Goal: Information Seeking & Learning: Get advice/opinions

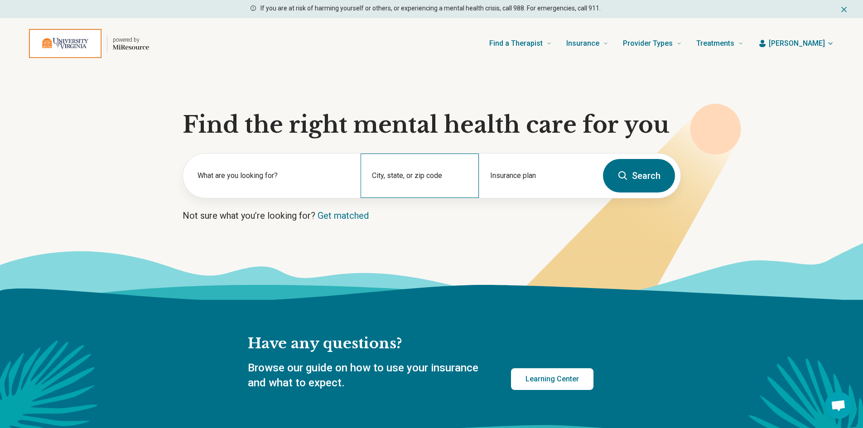
click at [418, 173] on div "City, state, or zip code" at bounding box center [420, 176] width 118 height 44
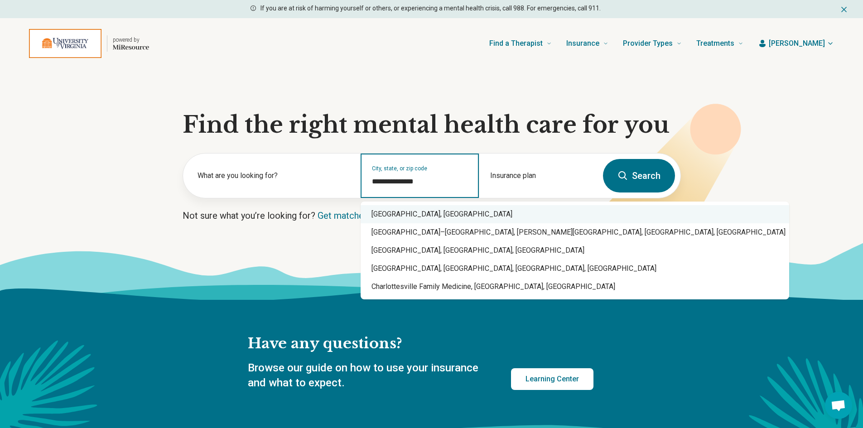
click at [404, 216] on div "[GEOGRAPHIC_DATA], [GEOGRAPHIC_DATA]" at bounding box center [575, 214] width 428 height 18
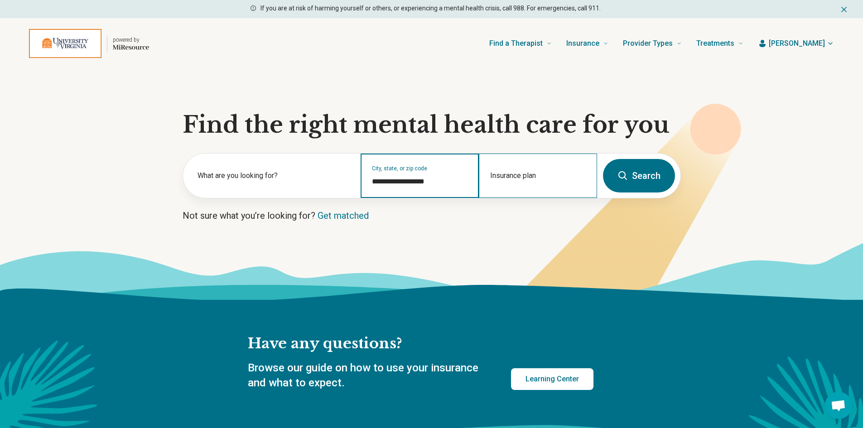
type input "**********"
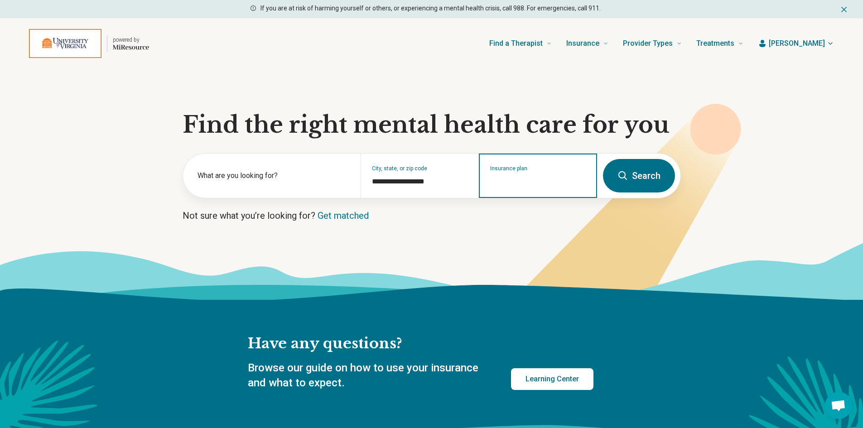
click at [527, 178] on input "Insurance plan" at bounding box center [538, 181] width 96 height 11
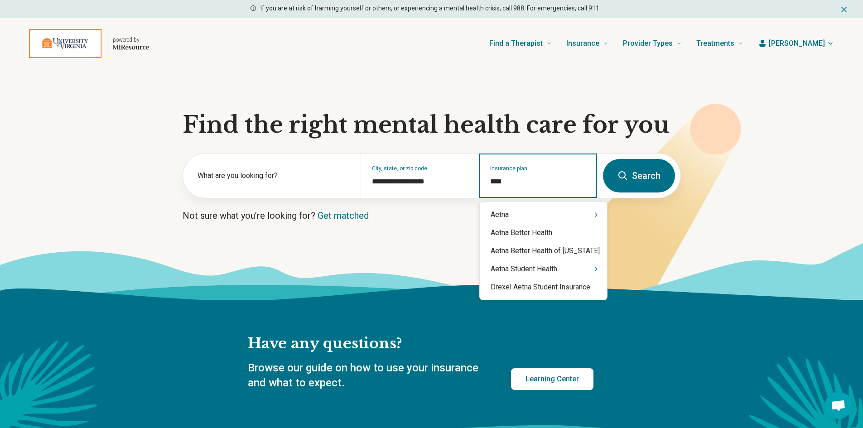
type input "*****"
click at [545, 212] on div "Aetna" at bounding box center [543, 215] width 127 height 18
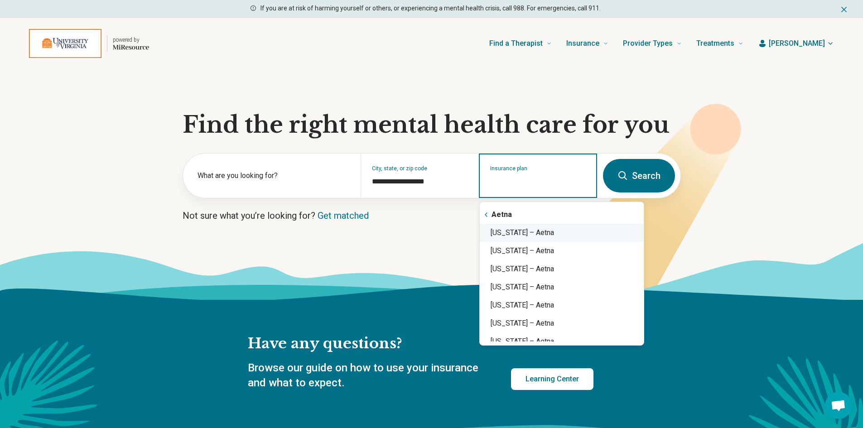
click at [534, 233] on div "[US_STATE] – Aetna" at bounding box center [562, 233] width 164 height 18
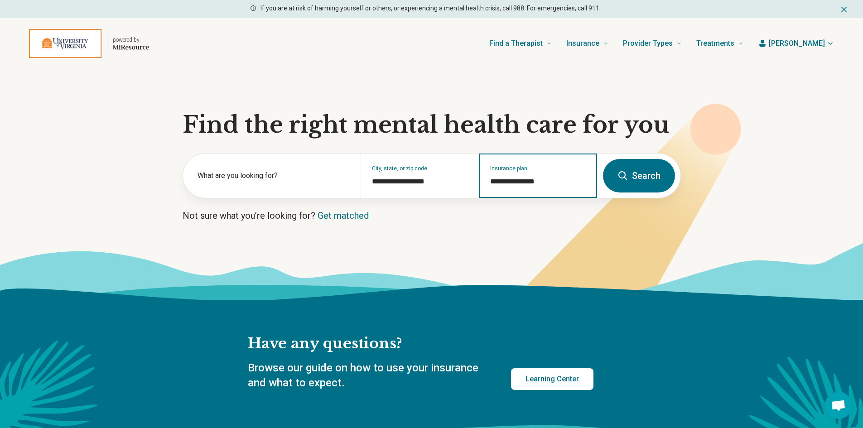
type input "**********"
click at [628, 169] on button "Search" at bounding box center [639, 176] width 72 height 34
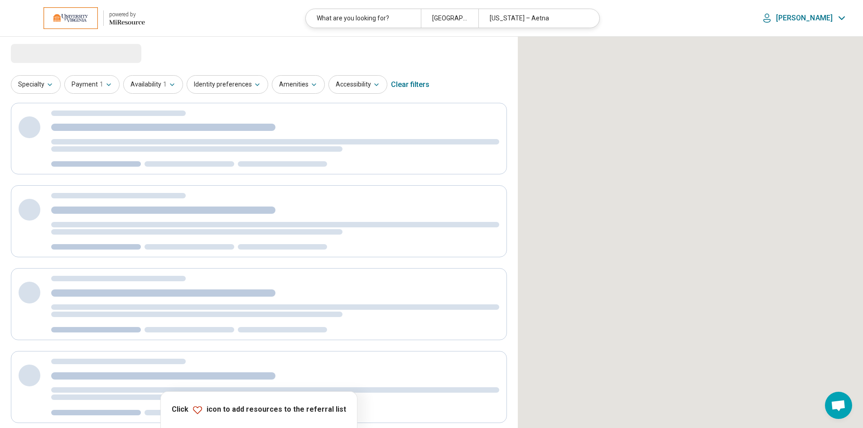
select select "***"
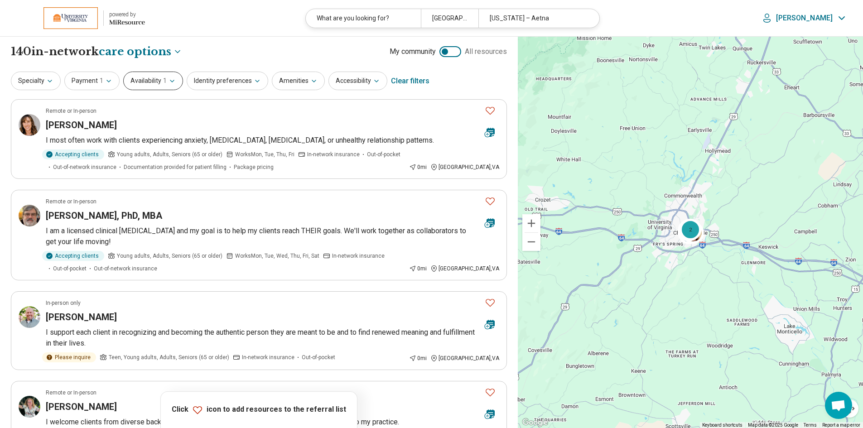
click at [168, 81] on icon "button" at bounding box center [171, 80] width 7 height 7
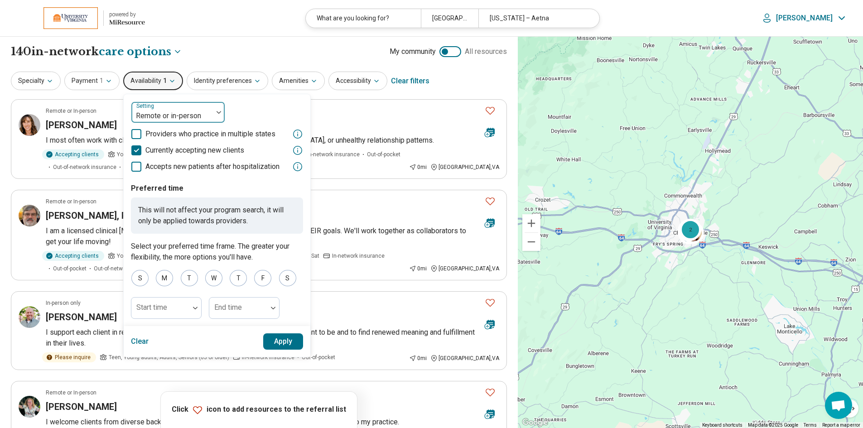
click at [213, 113] on div at bounding box center [219, 112] width 12 height 3
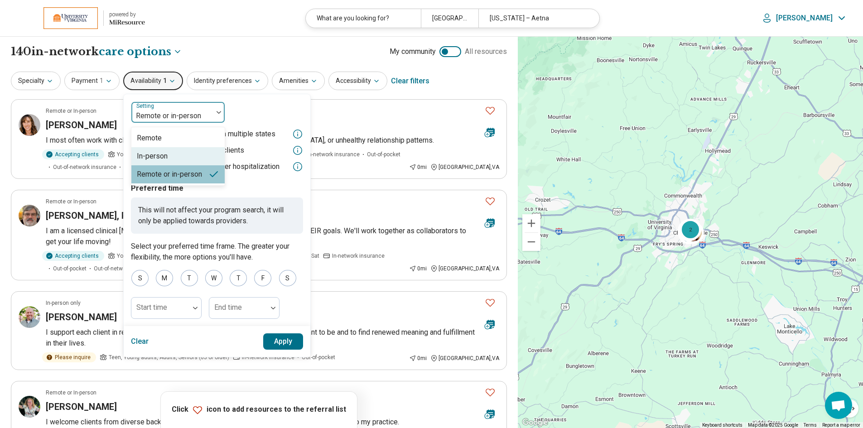
click at [158, 157] on div "In-person" at bounding box center [152, 156] width 31 height 11
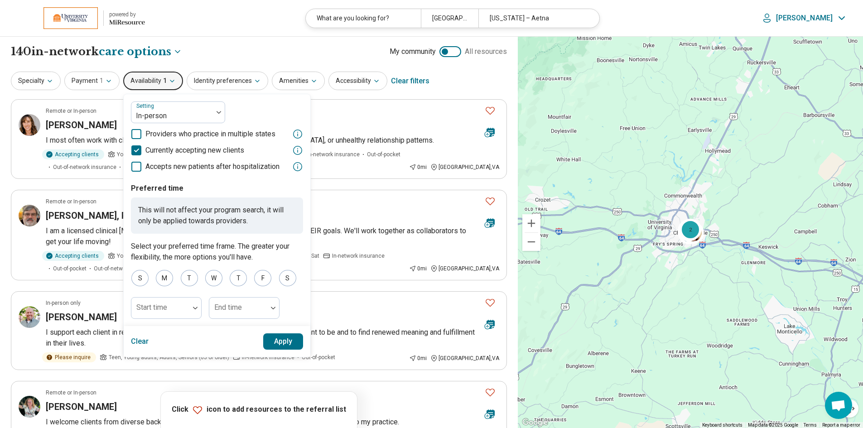
click at [280, 341] on button "Apply" at bounding box center [283, 341] width 40 height 16
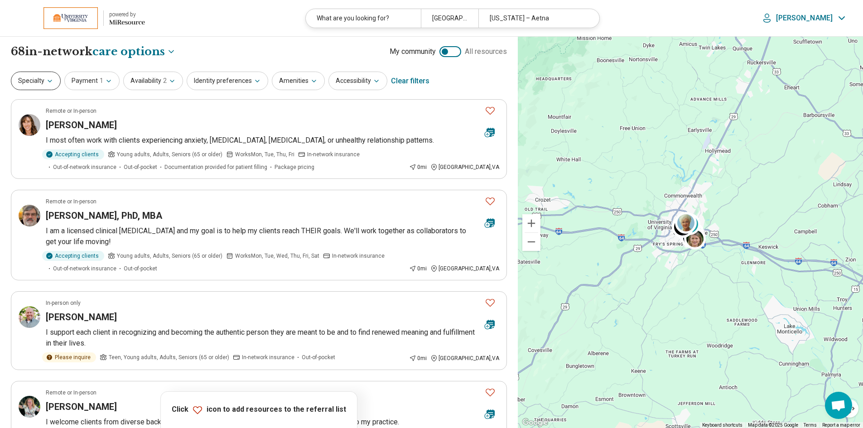
click at [42, 83] on button "Specialty" at bounding box center [36, 81] width 50 height 19
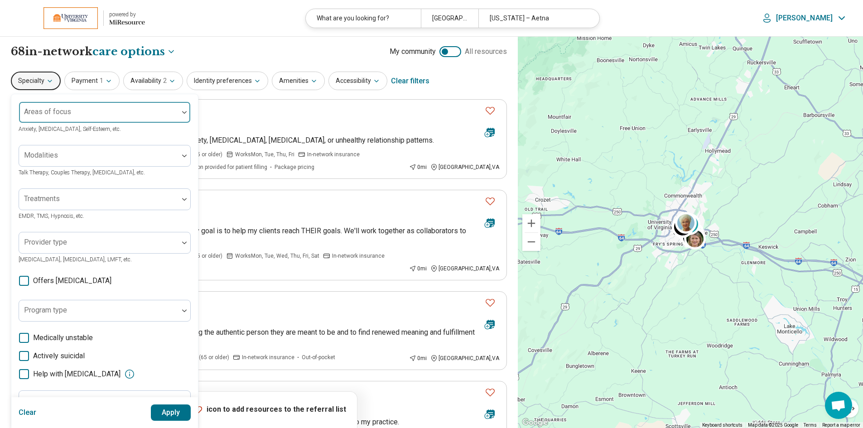
click at [168, 110] on div at bounding box center [99, 116] width 152 height 13
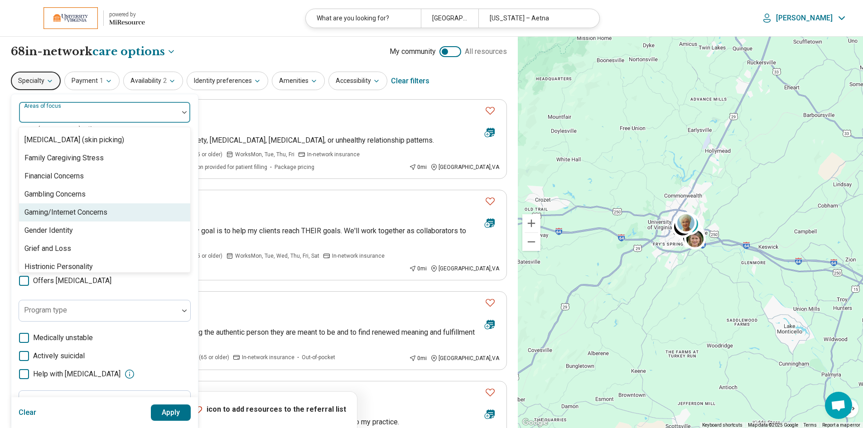
scroll to position [696, 0]
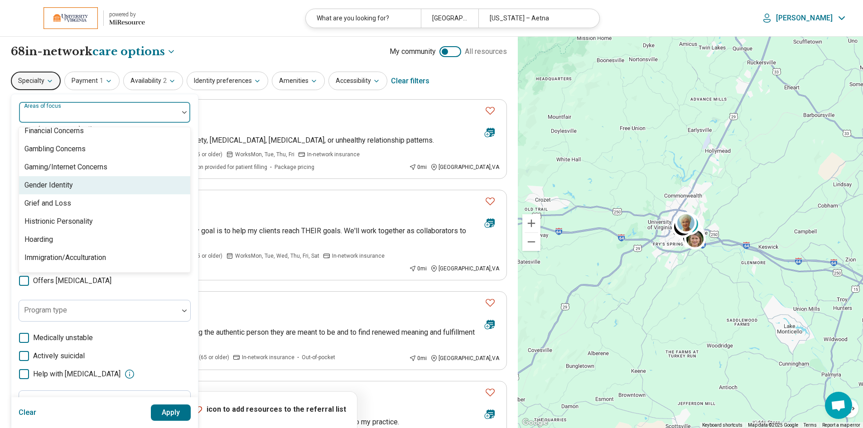
click at [85, 184] on div "Gender Identity" at bounding box center [104, 185] width 171 height 18
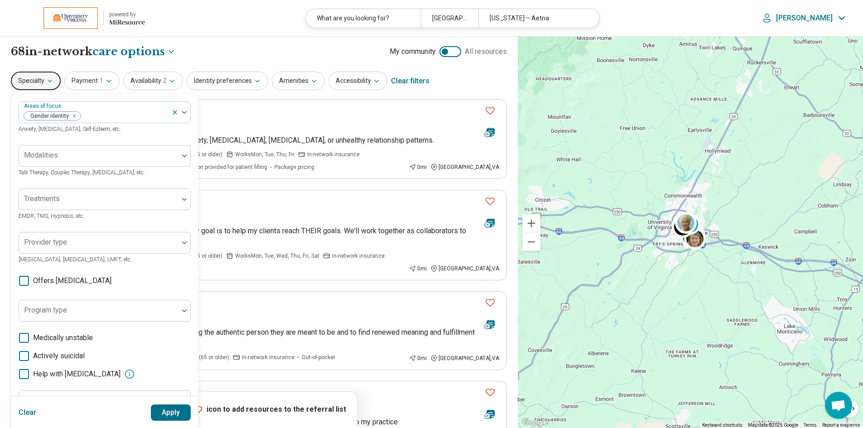
click at [165, 415] on button "Apply" at bounding box center [171, 412] width 40 height 16
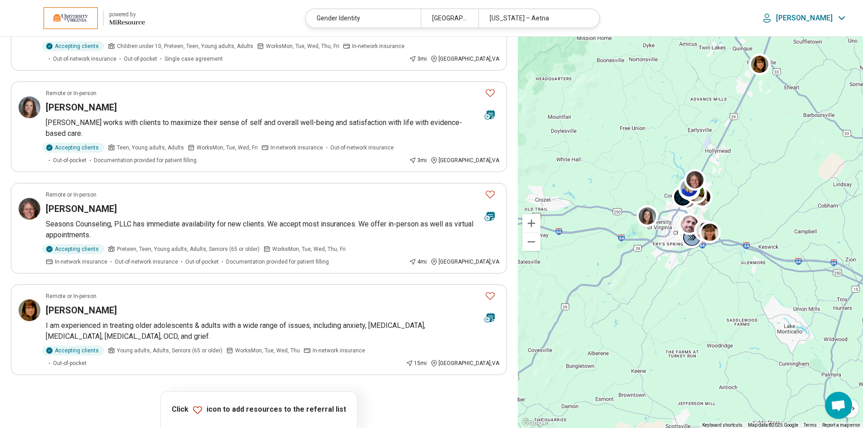
scroll to position [1540, 0]
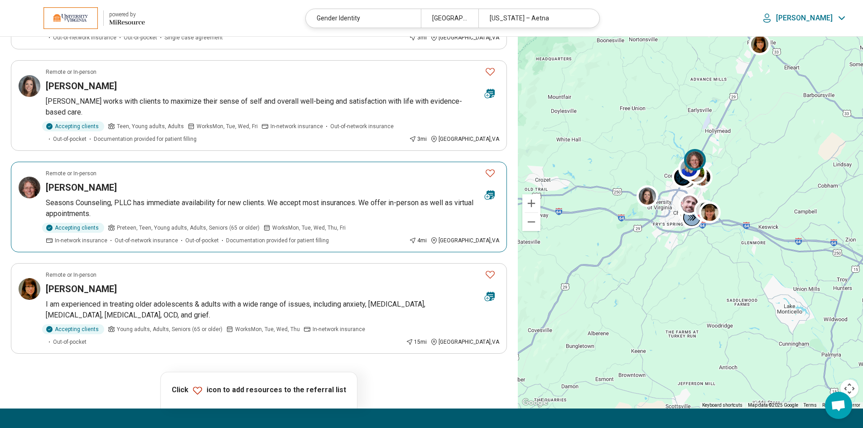
click at [489, 175] on icon "Favorite" at bounding box center [490, 173] width 9 height 8
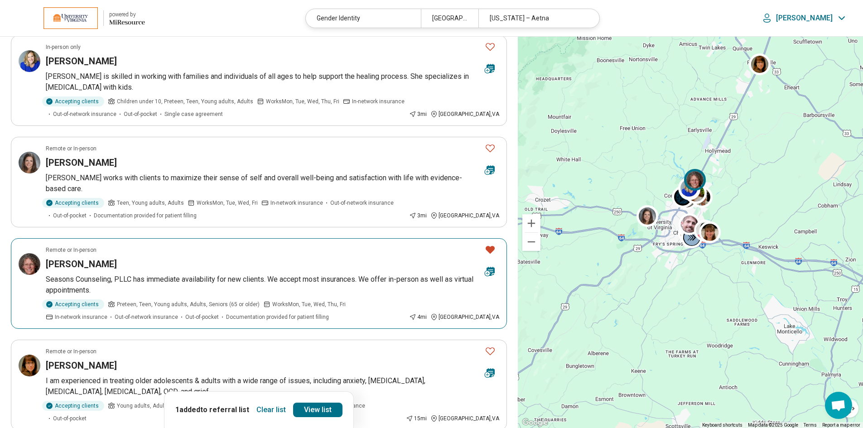
scroll to position [1404, 0]
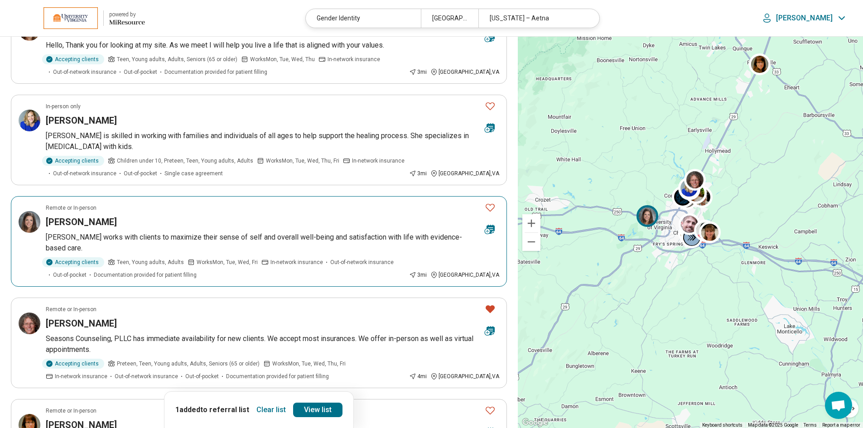
click at [489, 206] on icon "Favorite" at bounding box center [490, 207] width 11 height 11
click at [491, 107] on icon "Favorite" at bounding box center [490, 106] width 11 height 11
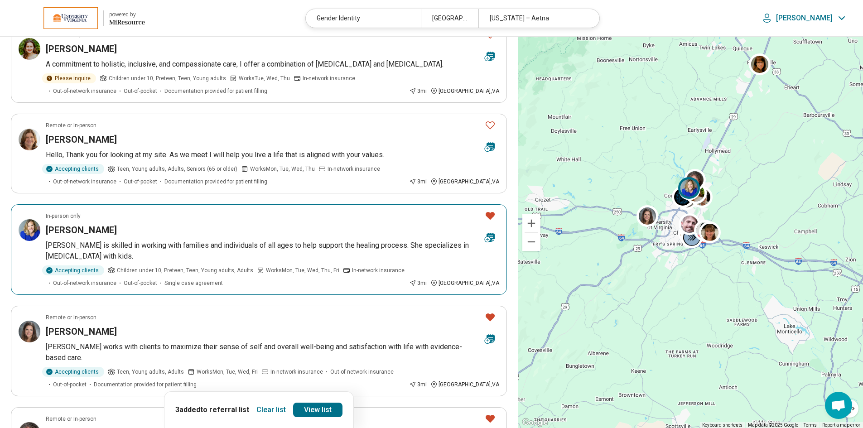
scroll to position [1268, 0]
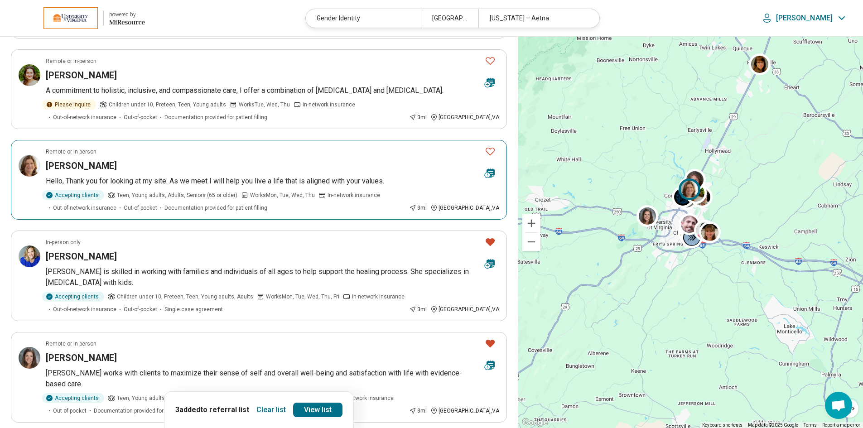
click at [487, 154] on icon "Favorite" at bounding box center [490, 151] width 11 height 11
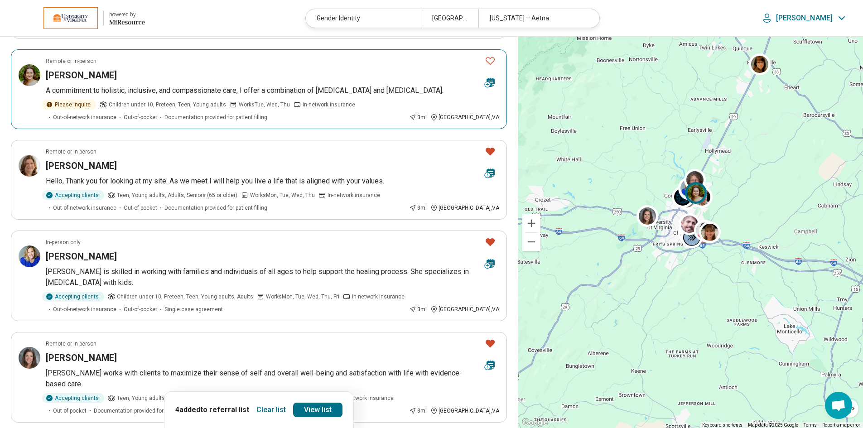
click at [492, 63] on icon "Favorite" at bounding box center [490, 61] width 9 height 8
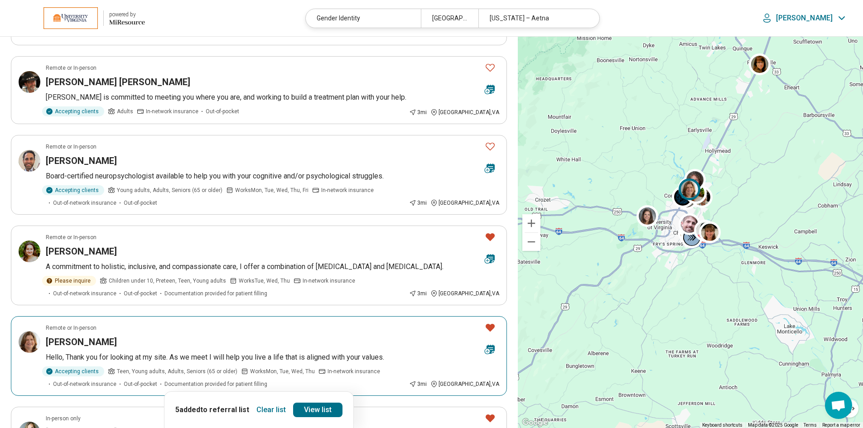
scroll to position [1087, 0]
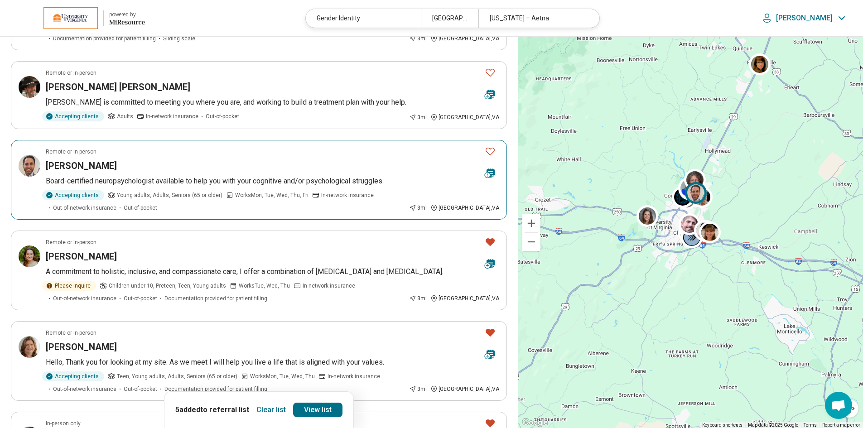
click at [488, 153] on icon "Favorite" at bounding box center [490, 152] width 9 height 8
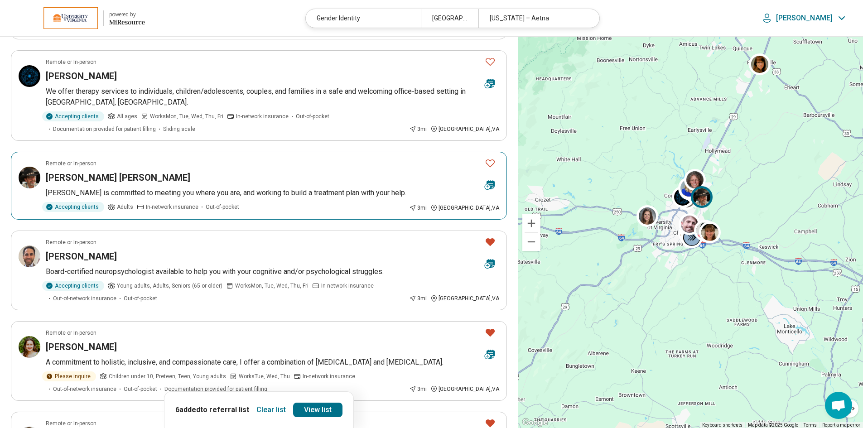
click at [490, 163] on icon "Favorite" at bounding box center [490, 163] width 11 height 11
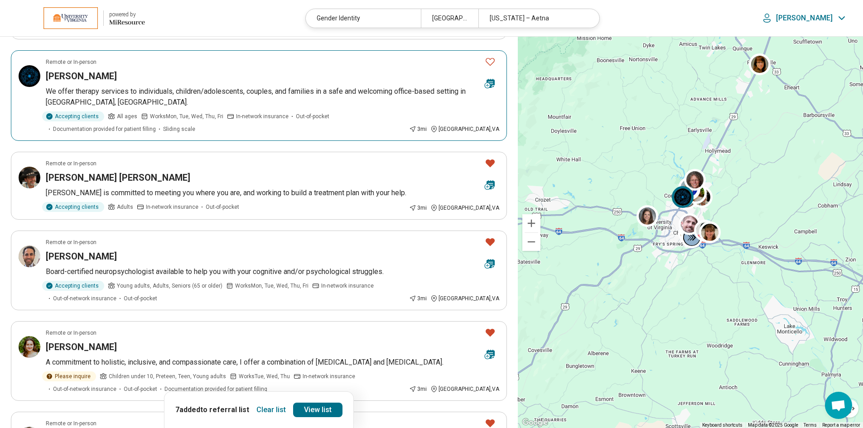
click at [489, 60] on icon "Favorite" at bounding box center [490, 61] width 11 height 11
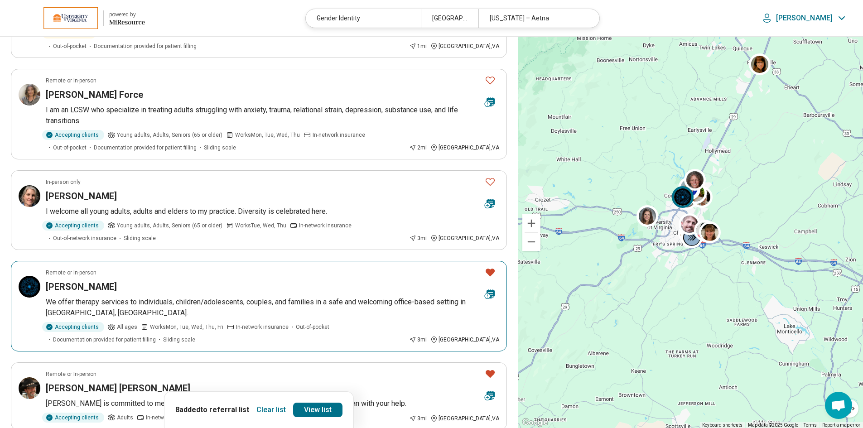
scroll to position [770, 0]
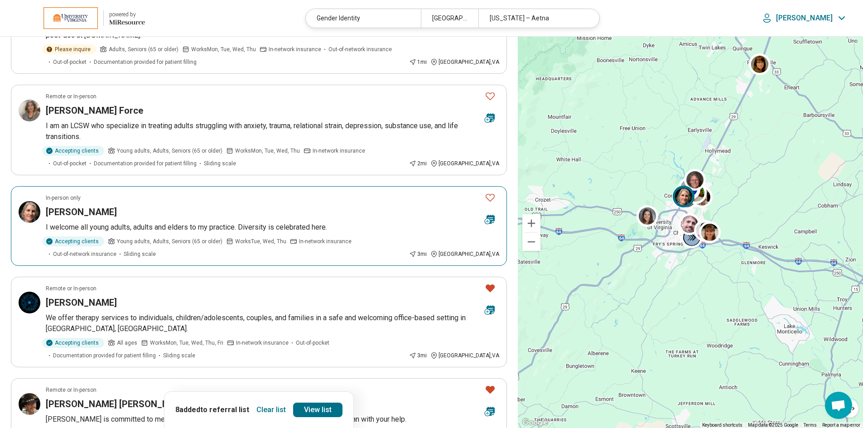
click at [489, 197] on icon "Favorite" at bounding box center [490, 197] width 11 height 11
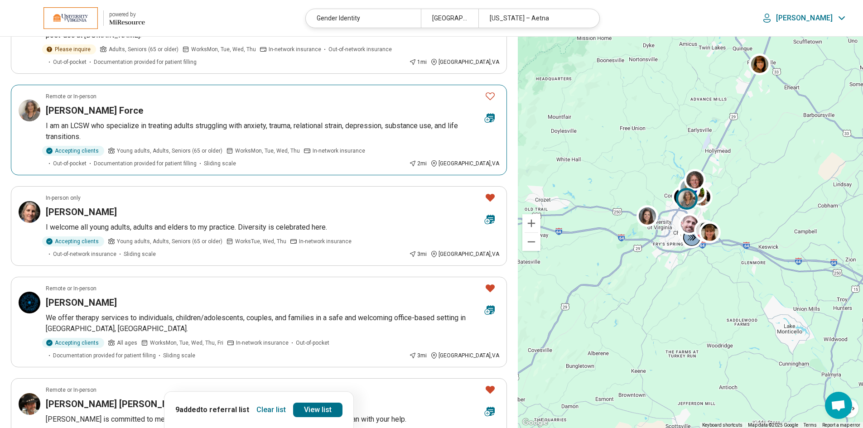
click at [492, 93] on icon "Favorite" at bounding box center [490, 96] width 11 height 11
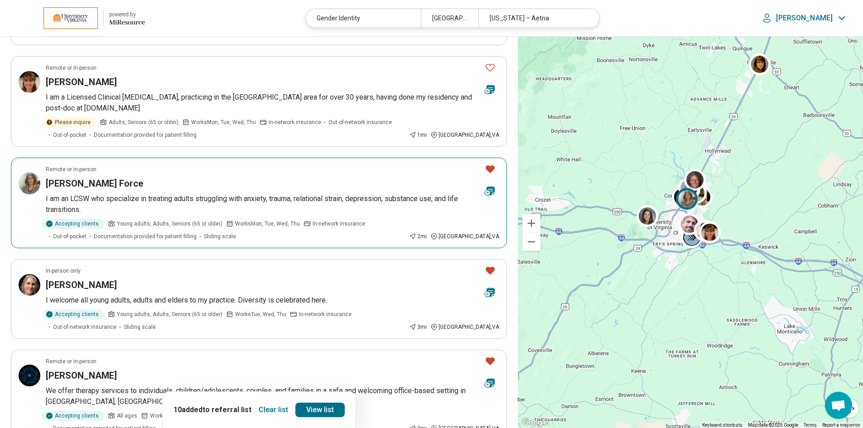
scroll to position [634, 0]
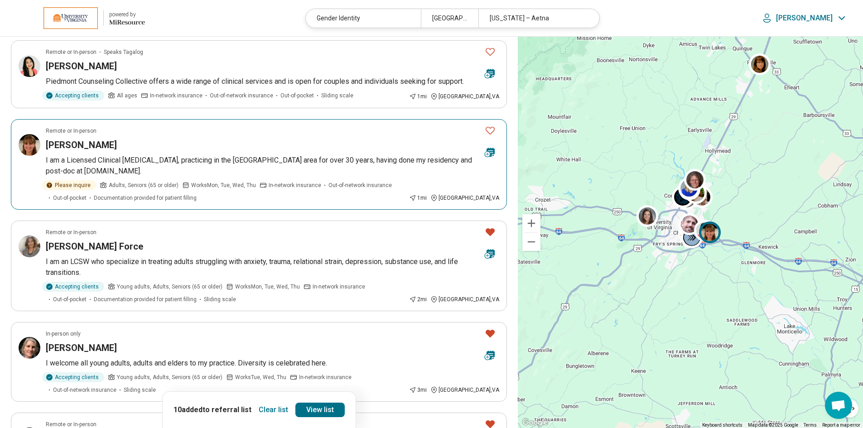
click at [490, 130] on icon "Favorite" at bounding box center [490, 130] width 11 height 11
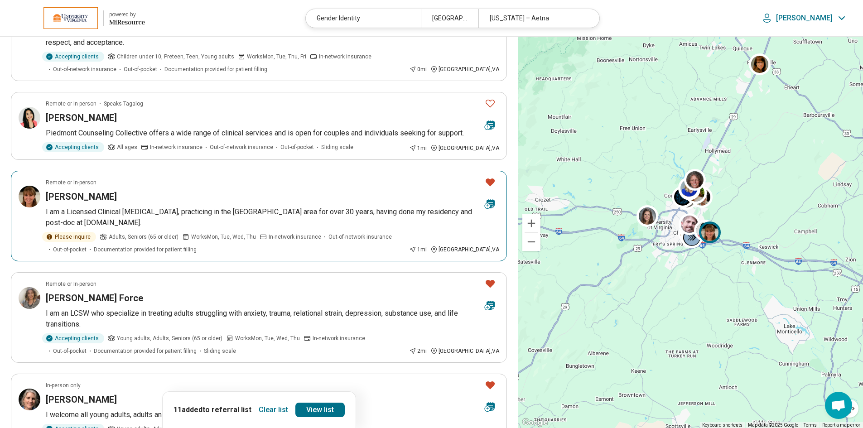
scroll to position [498, 0]
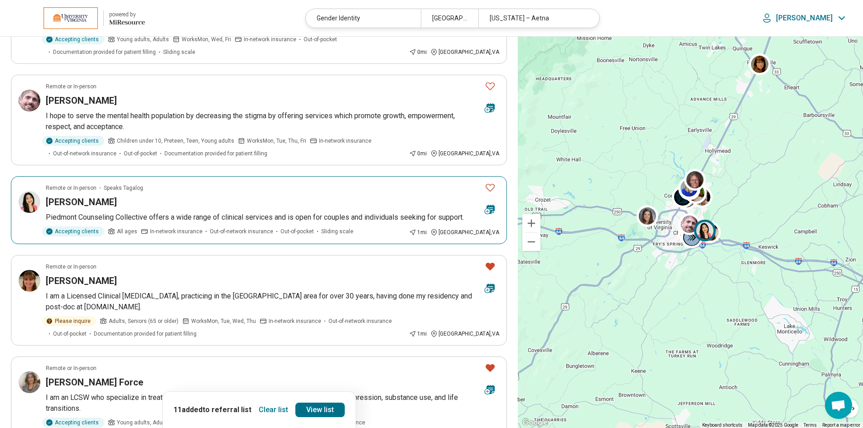
click at [490, 187] on icon "Favorite" at bounding box center [490, 187] width 11 height 11
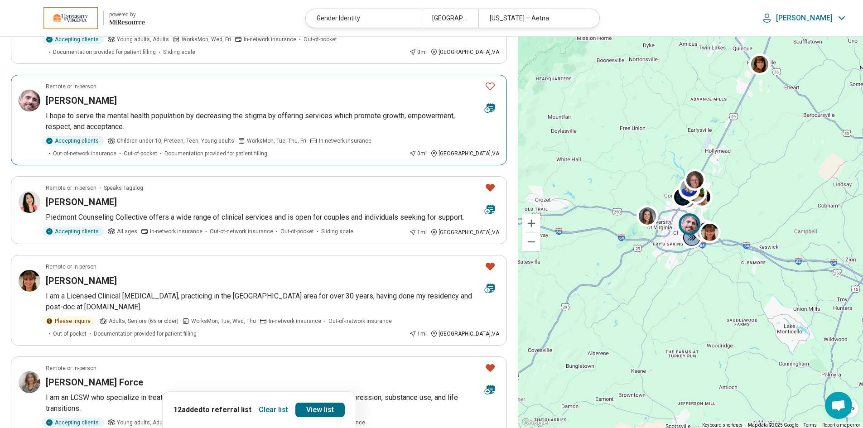
click at [488, 87] on icon "Favorite" at bounding box center [490, 86] width 11 height 11
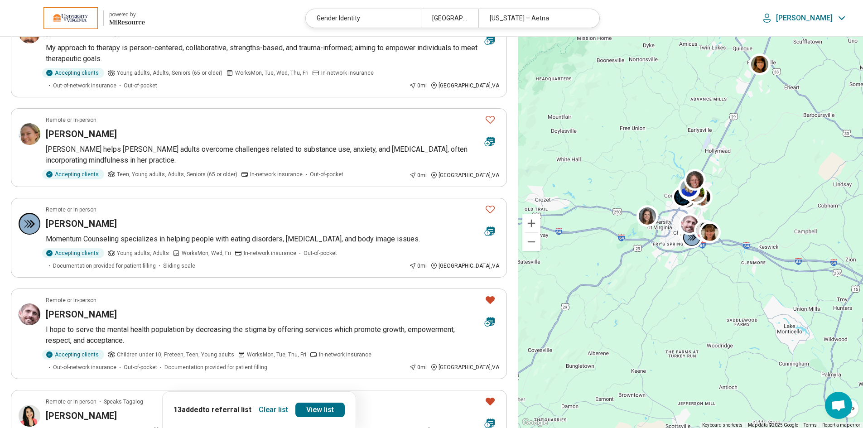
scroll to position [272, 0]
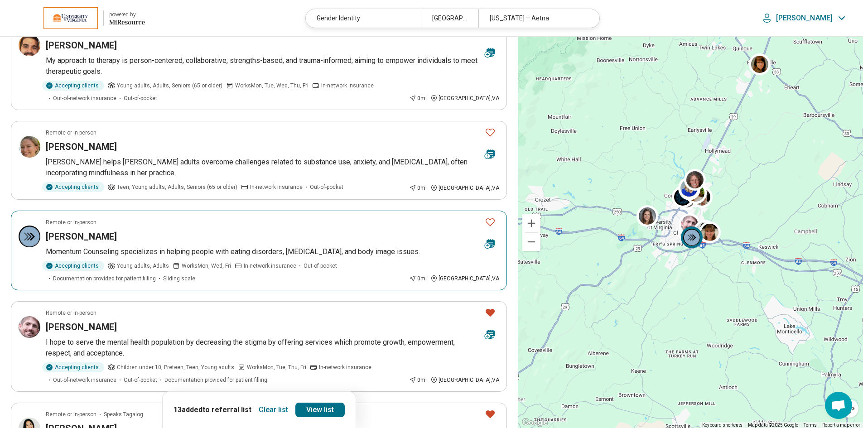
click at [490, 218] on icon "Favorite" at bounding box center [490, 221] width 11 height 11
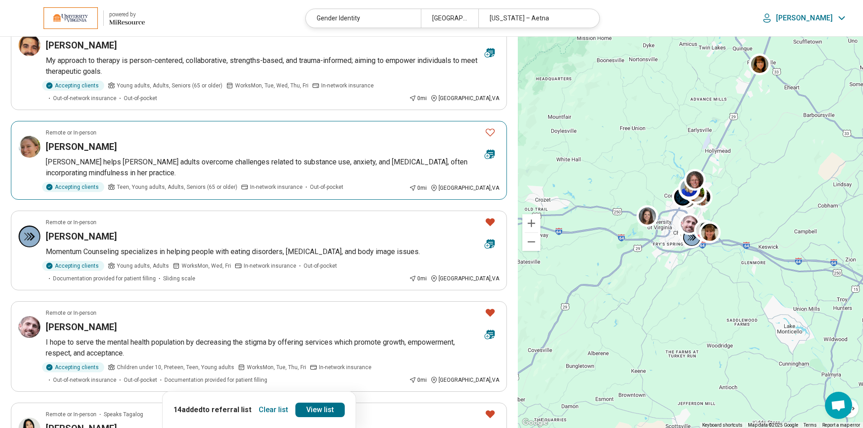
click at [489, 134] on icon "Favorite" at bounding box center [490, 132] width 11 height 11
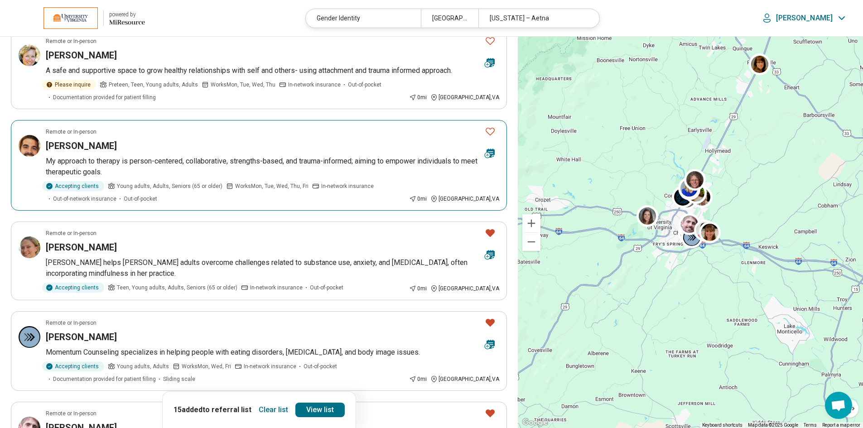
scroll to position [136, 0]
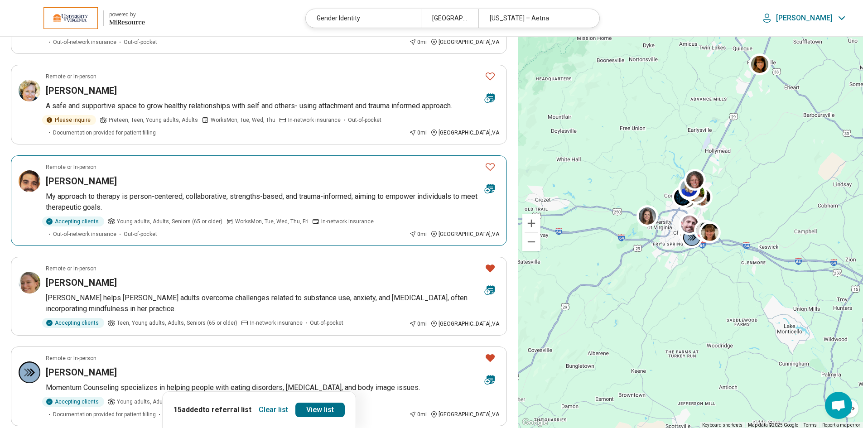
click at [491, 167] on icon "Favorite" at bounding box center [490, 166] width 11 height 11
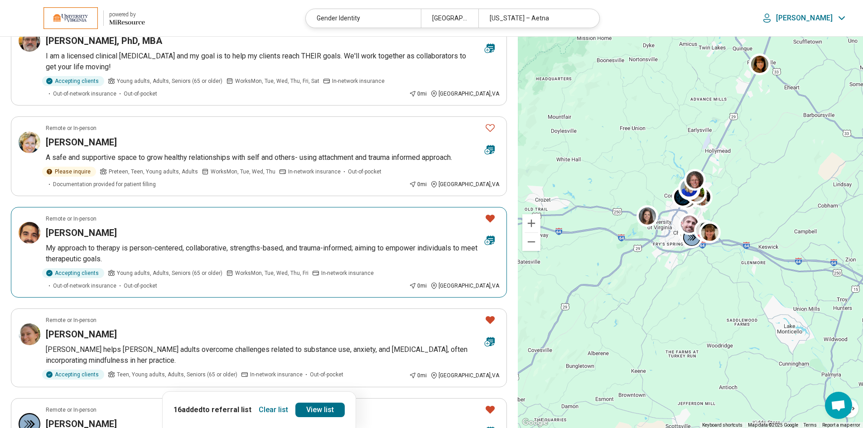
scroll to position [0, 0]
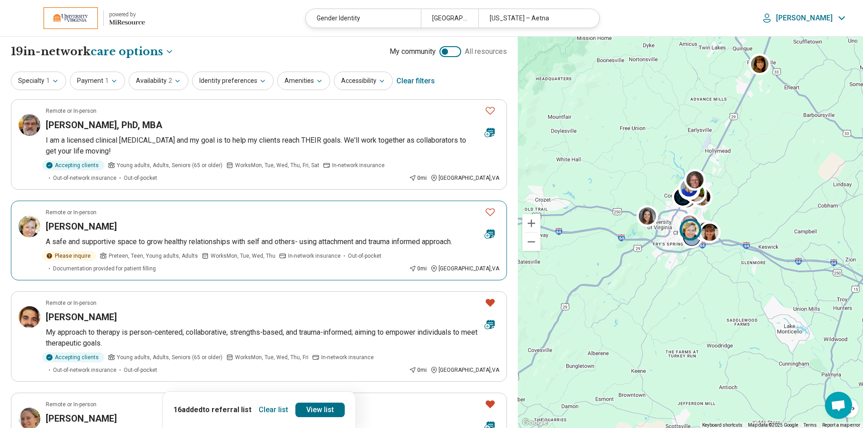
click at [488, 212] on icon "Favorite" at bounding box center [490, 212] width 11 height 11
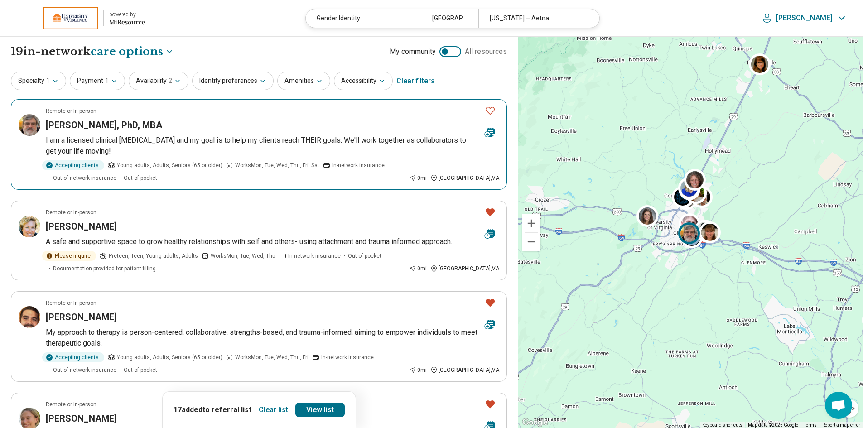
click at [492, 111] on icon "Favorite" at bounding box center [490, 110] width 11 height 11
click at [316, 409] on link "View list" at bounding box center [319, 410] width 49 height 14
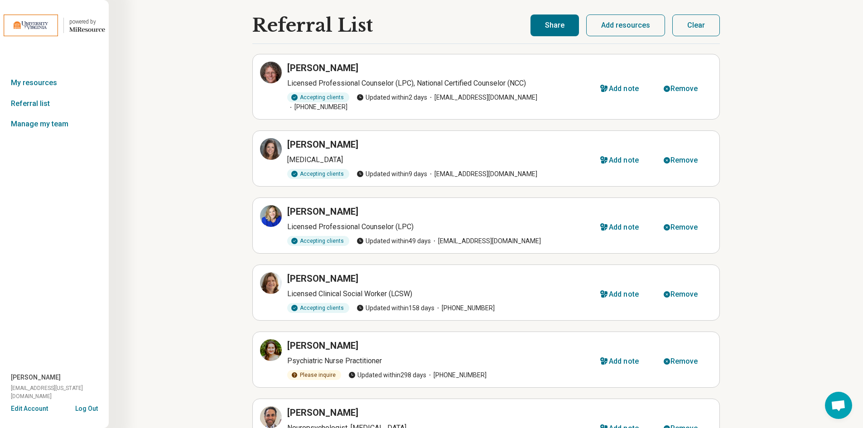
click at [553, 28] on button "Share" at bounding box center [554, 25] width 48 height 22
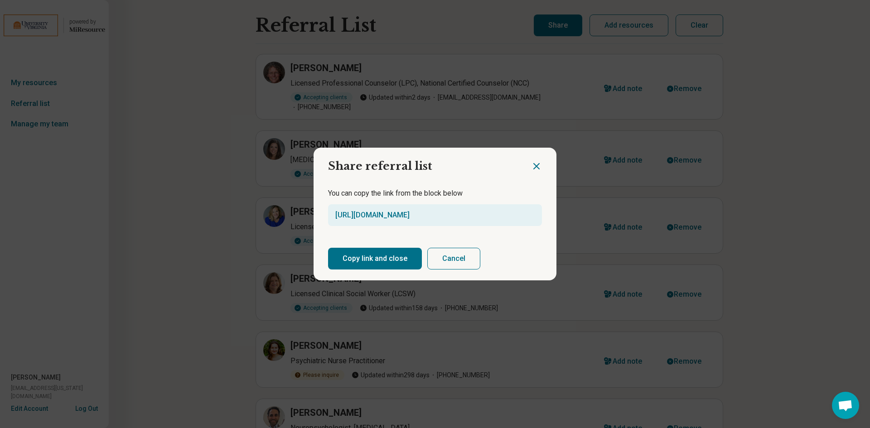
click at [364, 255] on button "Copy link and close" at bounding box center [375, 259] width 94 height 22
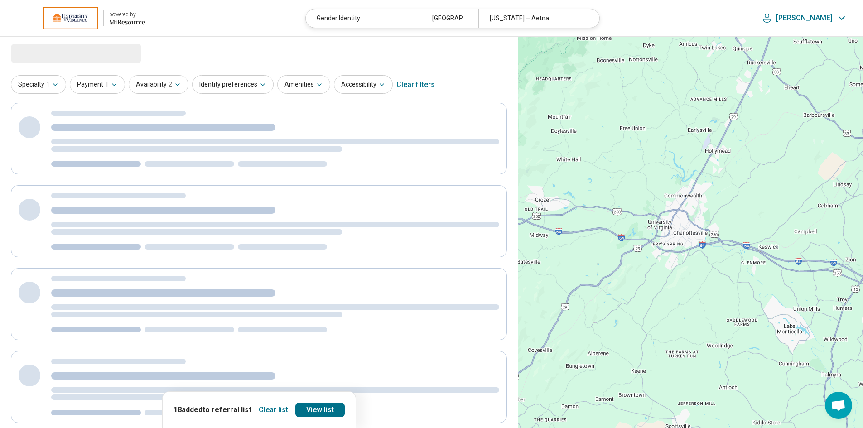
select select "***"
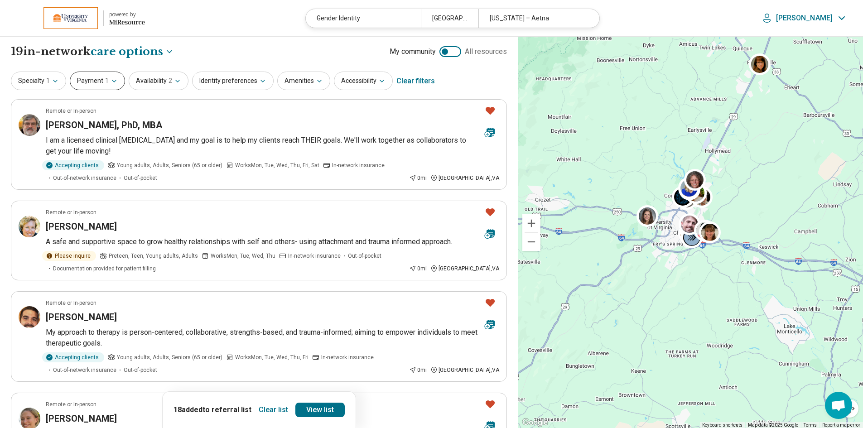
click at [106, 83] on span "1" at bounding box center [107, 81] width 4 height 10
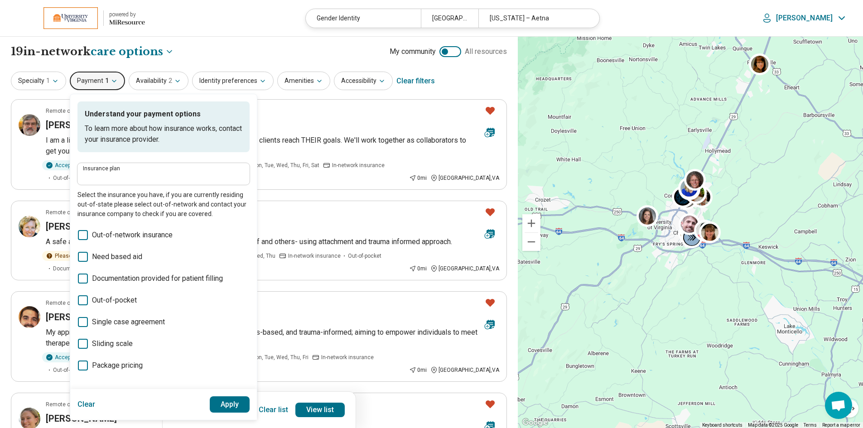
type input "**********"
